Goal: Task Accomplishment & Management: Complete application form

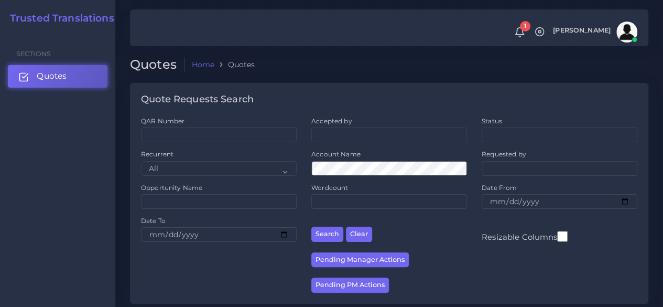
click at [92, 79] on link "Quotes" at bounding box center [58, 76] width 100 height 22
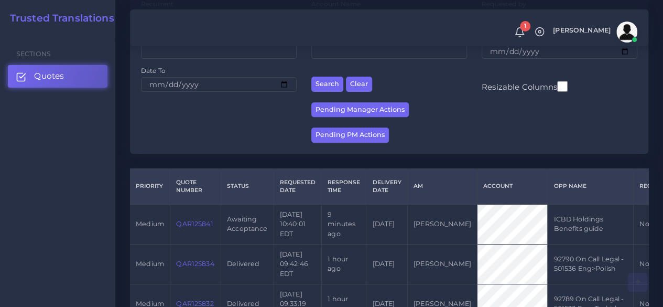
scroll to position [262, 0]
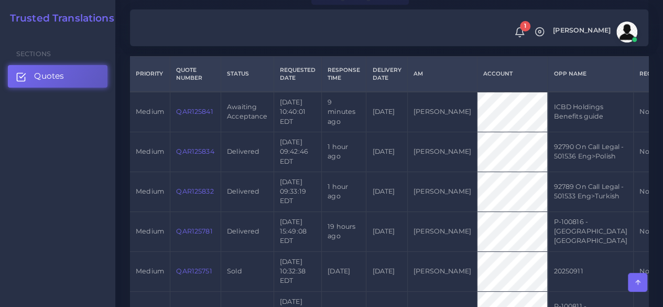
click at [197, 113] on link "QAR125841" at bounding box center [194, 111] width 37 height 8
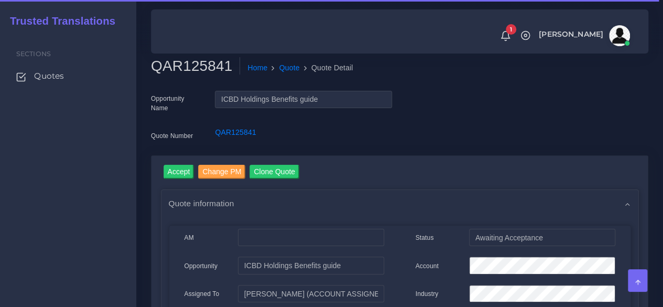
click at [194, 62] on h2 "QAR125841" at bounding box center [195, 66] width 89 height 18
copy h2 "QAR125841"
click at [186, 179] on input "Accept" at bounding box center [178, 172] width 31 height 14
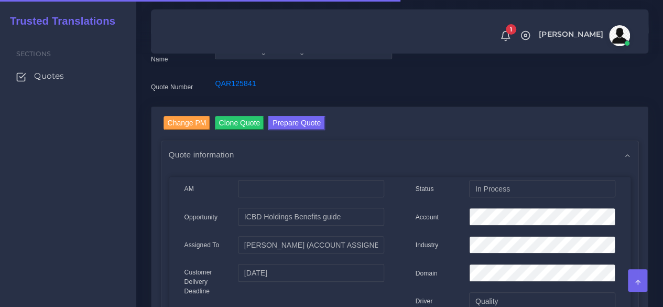
scroll to position [157, 0]
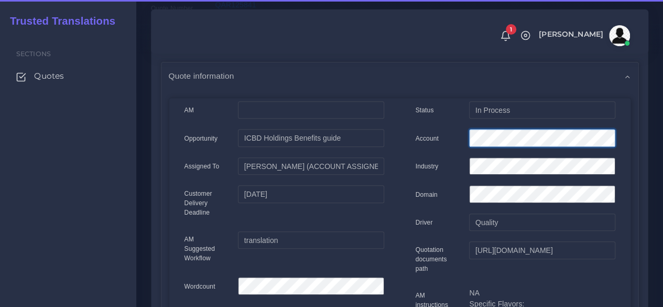
click at [413, 141] on div "Account" at bounding box center [515, 139] width 215 height 21
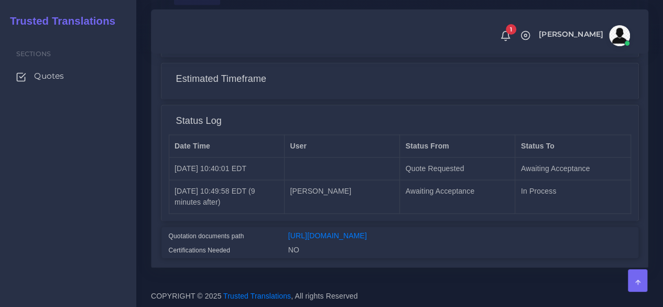
scroll to position [881, 0]
click at [332, 231] on link "https://workdrive.zoho.com/fgoh3e43b1a1fe2124b65bedd7c3c51a0e040/teams/fgoh3e43…" at bounding box center [327, 235] width 79 height 8
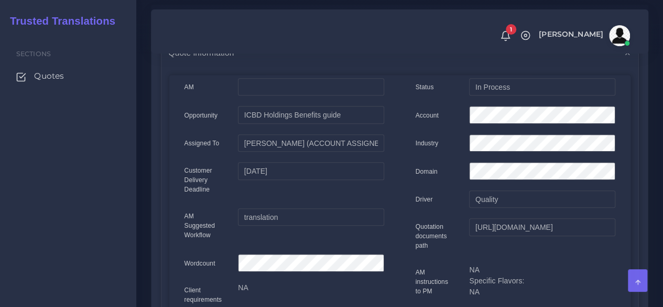
scroll to position [43, 0]
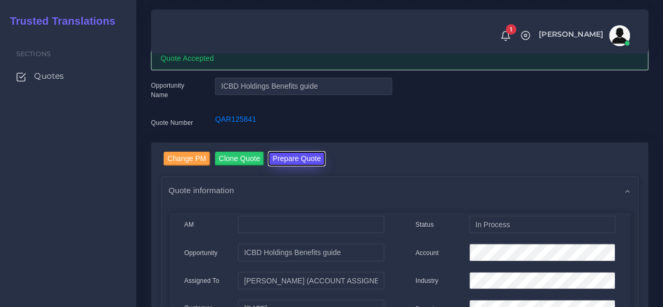
click at [311, 156] on button "Prepare Quote" at bounding box center [296, 158] width 57 height 14
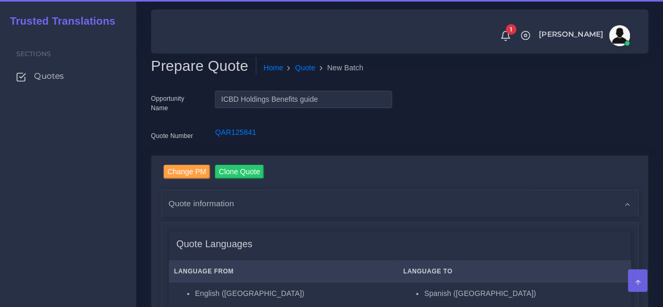
scroll to position [262, 0]
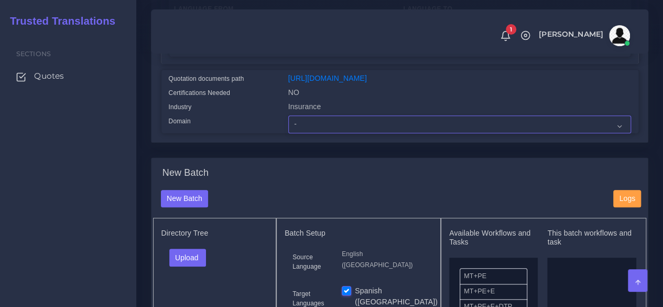
click at [318, 133] on select "- Advertising and Media Agriculture, Forestry and Fishing Architecture, Buildin…" at bounding box center [459, 124] width 343 height 18
select select "Human Resources - HR"
click at [288, 133] on select "- Advertising and Media Agriculture, Forestry and Fishing Architecture, Buildin…" at bounding box center [459, 124] width 343 height 18
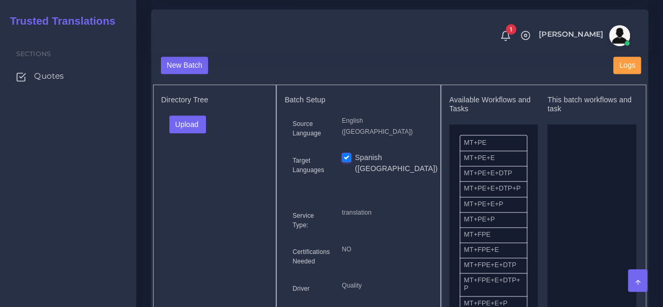
scroll to position [419, 0]
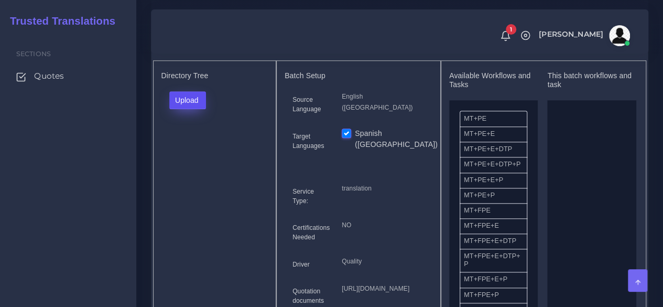
click at [197, 109] on button "Upload" at bounding box center [187, 100] width 37 height 18
click at [203, 146] on label "Files" at bounding box center [206, 139] width 72 height 13
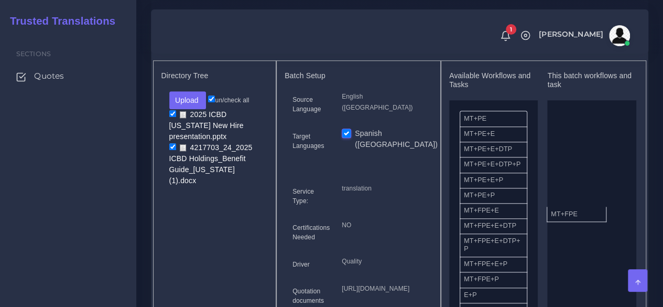
drag, startPoint x: 493, startPoint y: 233, endPoint x: 580, endPoint y: 230, distance: 87.1
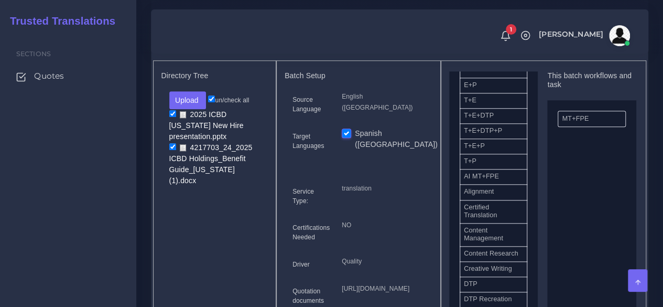
scroll to position [262, 0]
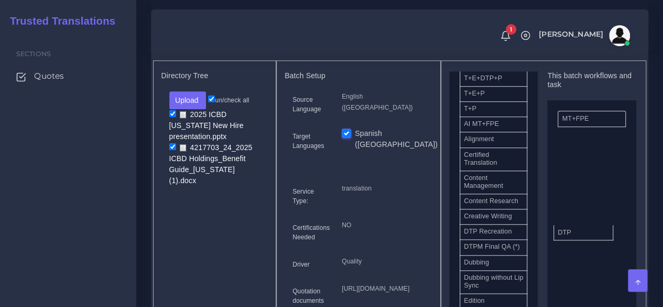
drag, startPoint x: 497, startPoint y: 257, endPoint x: 591, endPoint y: 246, distance: 94.5
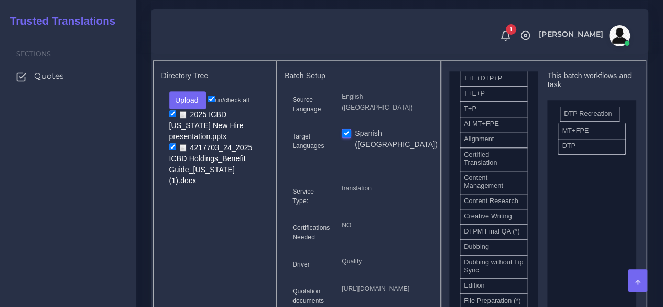
drag, startPoint x: 502, startPoint y: 261, endPoint x: 602, endPoint y: 132, distance: 163.6
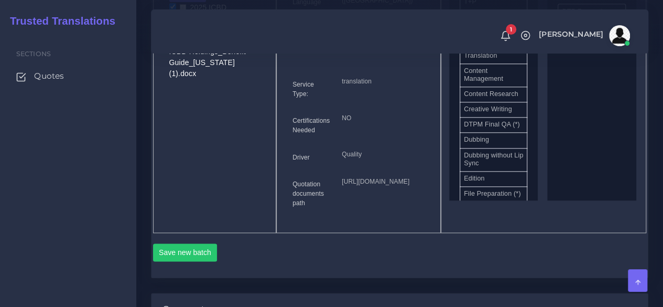
scroll to position [681, 0]
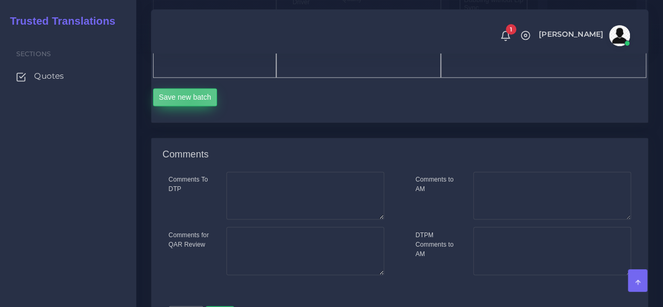
click at [190, 106] on button "Save new batch" at bounding box center [185, 97] width 64 height 18
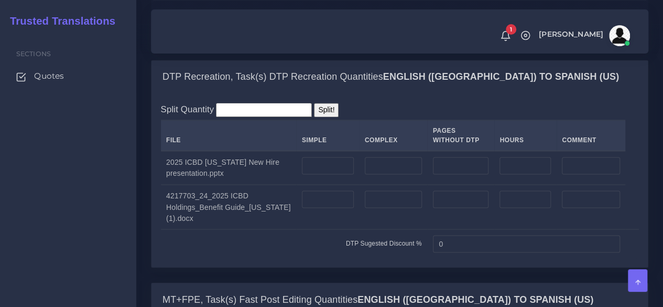
scroll to position [838, 0]
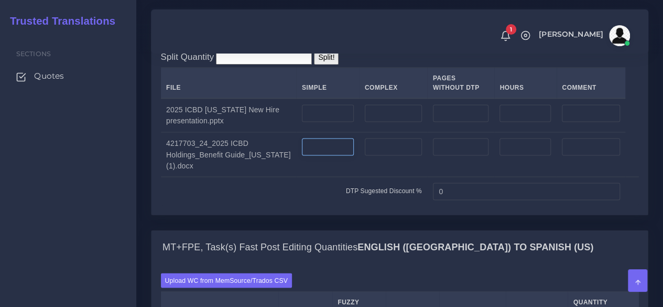
click at [332, 156] on input "number" at bounding box center [328, 147] width 52 height 18
type input "10"
click at [412, 156] on input "number" at bounding box center [393, 147] width 57 height 18
drag, startPoint x: 400, startPoint y: 219, endPoint x: 330, endPoint y: 219, distance: 70.2
click at [330, 177] on tr "4217703_24_2025 ICBD Holdings_Benefit Guide_[US_STATE] (1).docx 10 1" at bounding box center [400, 154] width 478 height 45
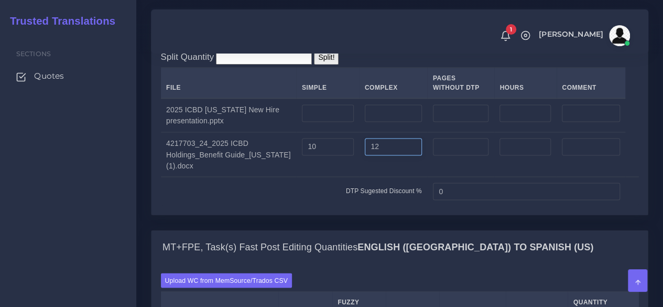
type input "12"
drag, startPoint x: 326, startPoint y: 221, endPoint x: 274, endPoint y: 221, distance: 52.4
click at [274, 177] on tr "4217703_24_2025 ICBD Holdings_Benefit Guide_[US_STATE] (1).docx 10 12" at bounding box center [400, 154] width 478 height 45
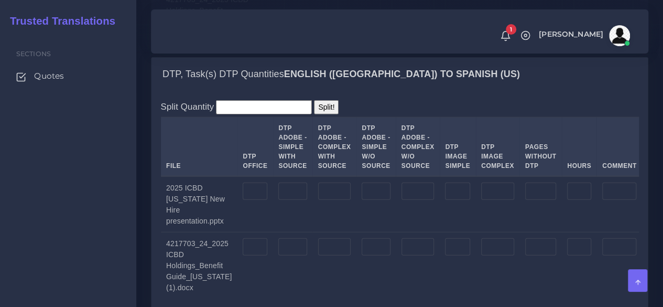
scroll to position [1258, 0]
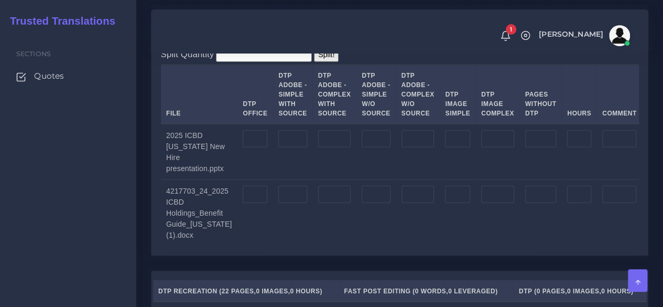
type input "8"
click at [252, 148] on input "number" at bounding box center [255, 139] width 25 height 18
type input "28"
click at [493, 148] on input "number" at bounding box center [497, 139] width 33 height 18
type input "1"
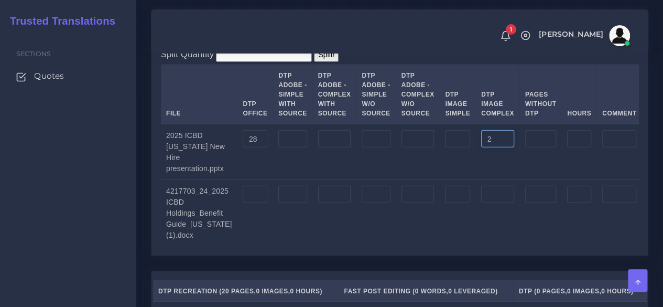
type input "2"
click at [291, 203] on input "number" at bounding box center [292, 195] width 28 height 18
type input "8"
click at [330, 203] on input "number" at bounding box center [334, 195] width 33 height 18
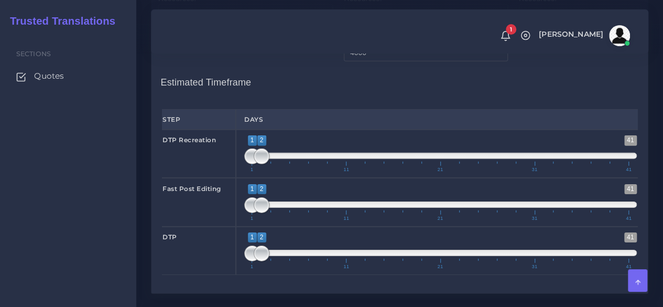
scroll to position [1834, 0]
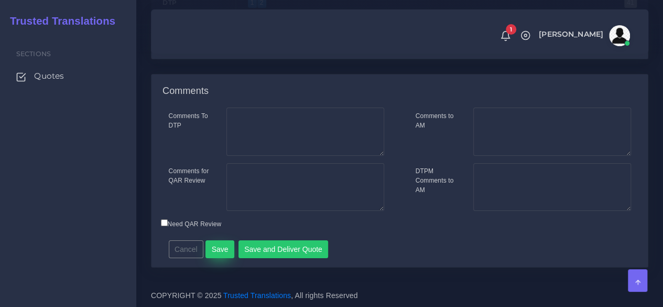
type input "12"
click at [219, 258] on button "Save" at bounding box center [219, 249] width 29 height 18
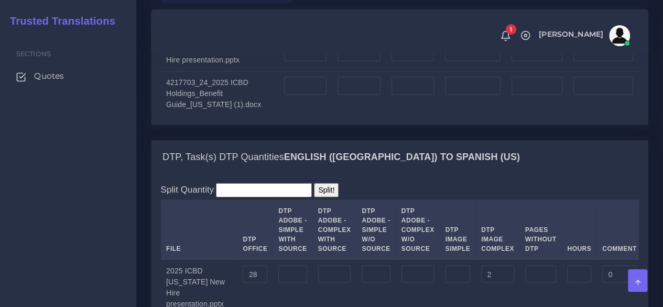
scroll to position [1100, 0]
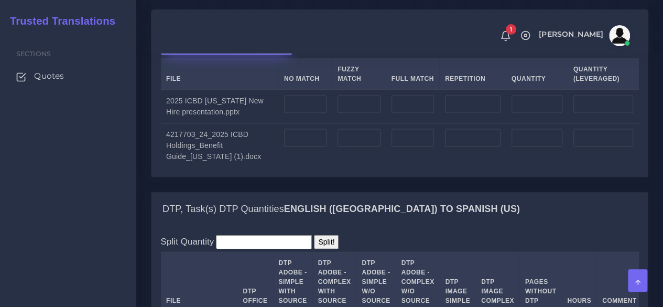
click at [203, 54] on label "Upload WC from MemSource/Trados CSV" at bounding box center [227, 47] width 132 height 14
click at [0, 0] on input "Upload WC from MemSource/Trados CSV" at bounding box center [0, 0] width 0 height 0
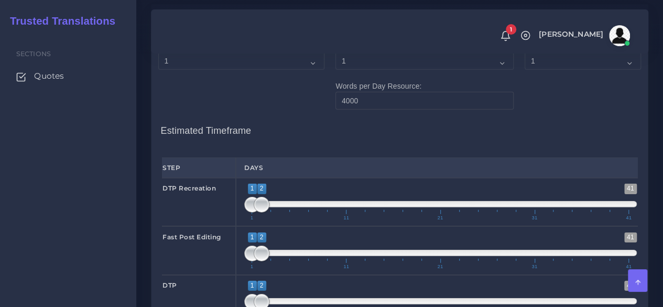
scroll to position [1572, 0]
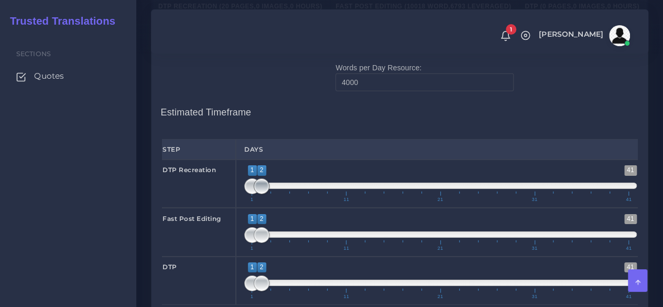
type input "1;1"
drag, startPoint x: 259, startPoint y: 245, endPoint x: 243, endPoint y: 247, distance: 15.9
click at [243, 208] on div "1 41 1 2 1 — 2 1 11 21 31 41 1;1" at bounding box center [440, 183] width 409 height 48
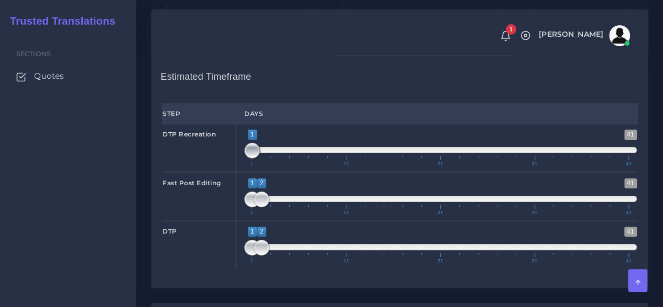
scroll to position [1624, 0]
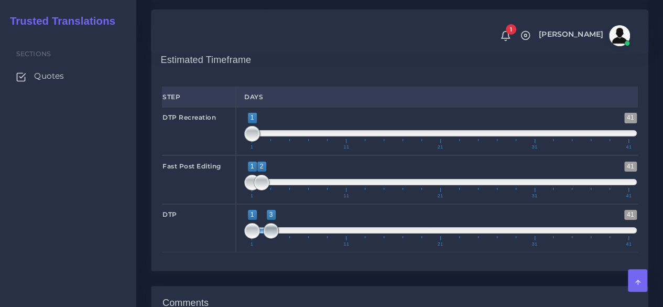
click at [265, 238] on span at bounding box center [271, 231] width 16 height 16
drag, startPoint x: 249, startPoint y: 289, endPoint x: 270, endPoint y: 289, distance: 21.0
click at [270, 238] on span at bounding box center [271, 231] width 16 height 16
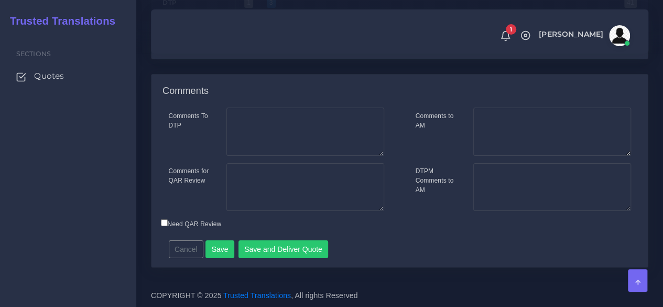
scroll to position [1788, 0]
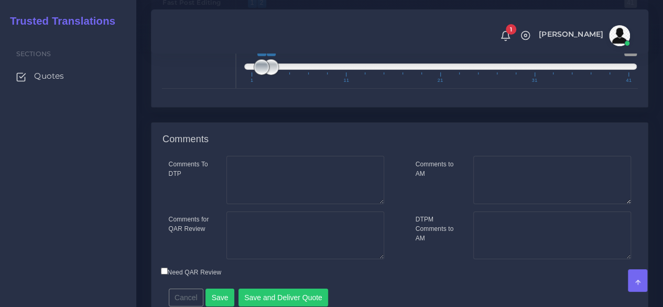
drag, startPoint x: 270, startPoint y: 127, endPoint x: 261, endPoint y: 128, distance: 9.5
click at [261, 75] on span at bounding box center [262, 67] width 16 height 16
type input "2;2"
drag, startPoint x: 273, startPoint y: 128, endPoint x: 264, endPoint y: 129, distance: 9.0
click at [264, 75] on span at bounding box center [262, 67] width 16 height 16
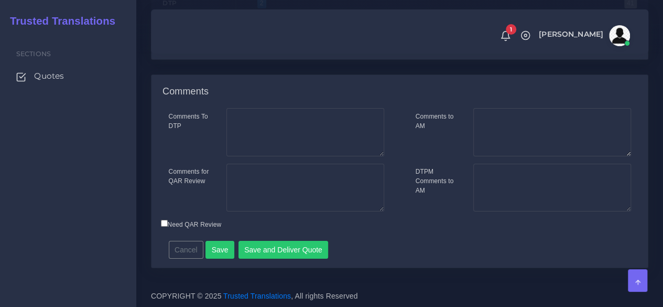
scroll to position [1893, 0]
click at [291, 254] on button "Save and Deliver Quote" at bounding box center [283, 249] width 90 height 18
